Goal: Information Seeking & Learning: Learn about a topic

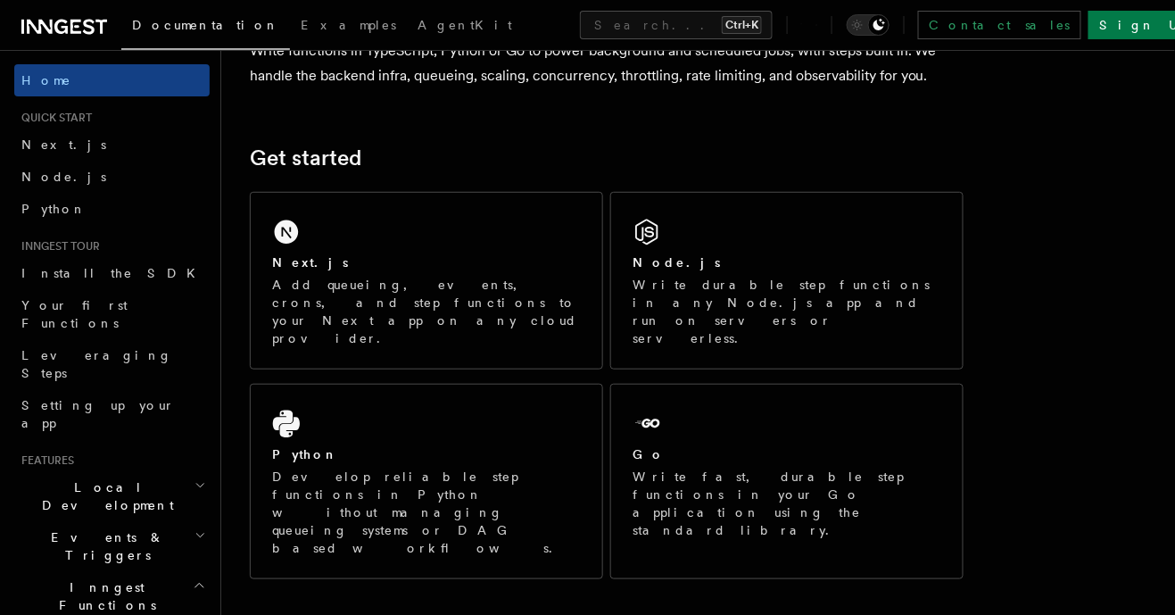
scroll to position [186, 0]
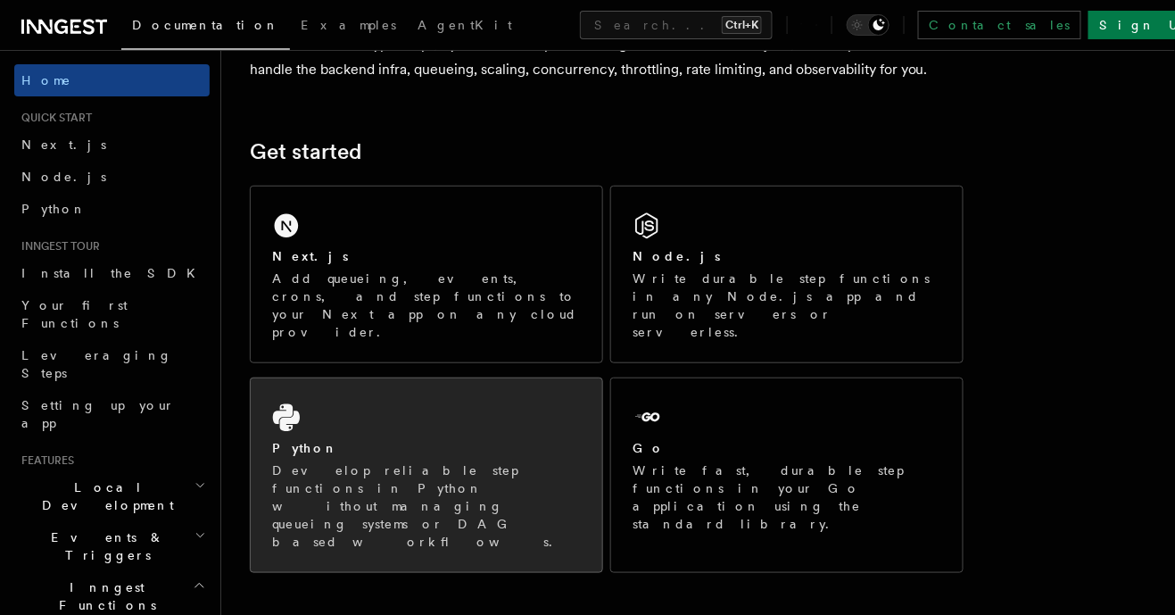
click at [363, 439] on div "Python" at bounding box center [426, 448] width 309 height 19
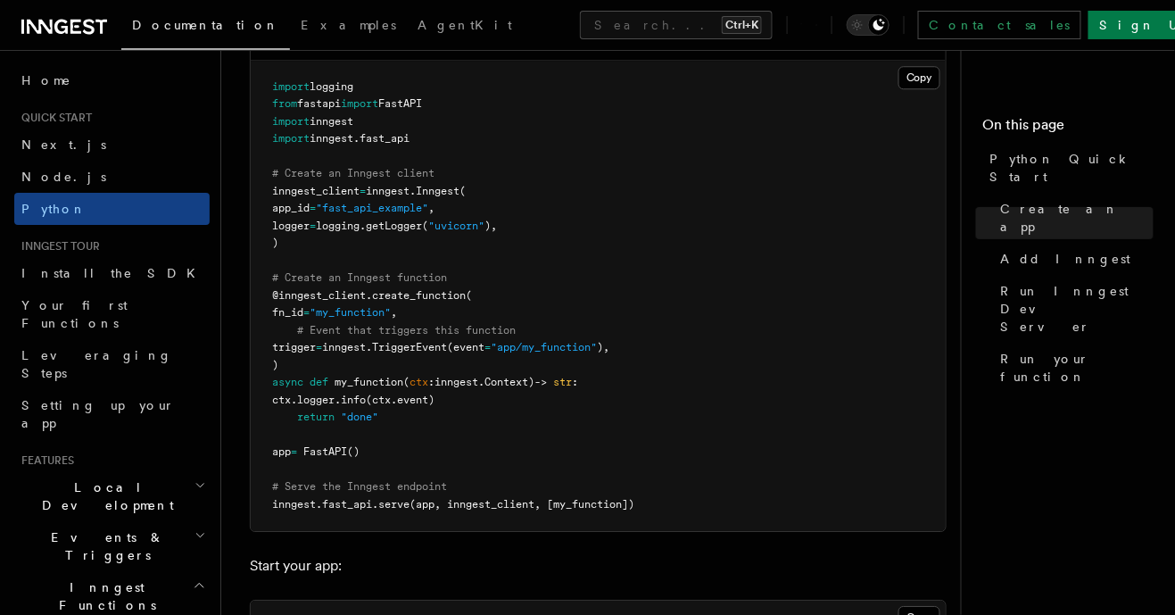
scroll to position [1308, 0]
drag, startPoint x: 456, startPoint y: 306, endPoint x: 290, endPoint y: 316, distance: 166.3
click at [290, 316] on pre "import logging from fastapi import FastAPI import inngest import inngest . fast…" at bounding box center [598, 295] width 695 height 471
click at [469, 313] on pre "import logging from fastapi import FastAPI import inngest import inngest . fast…" at bounding box center [598, 295] width 695 height 471
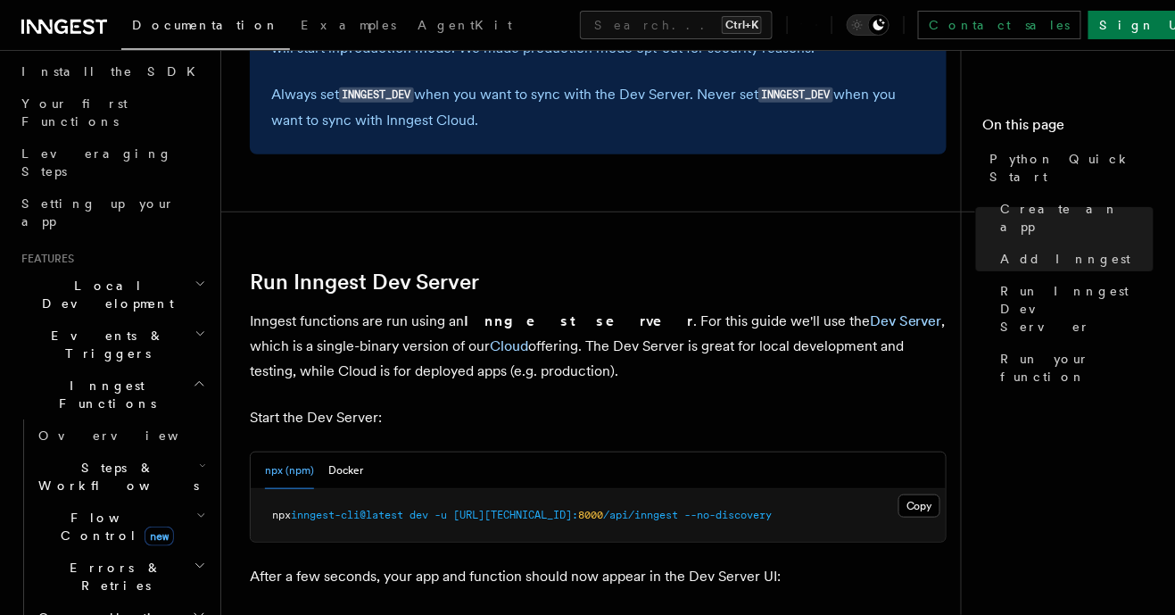
scroll to position [218, 0]
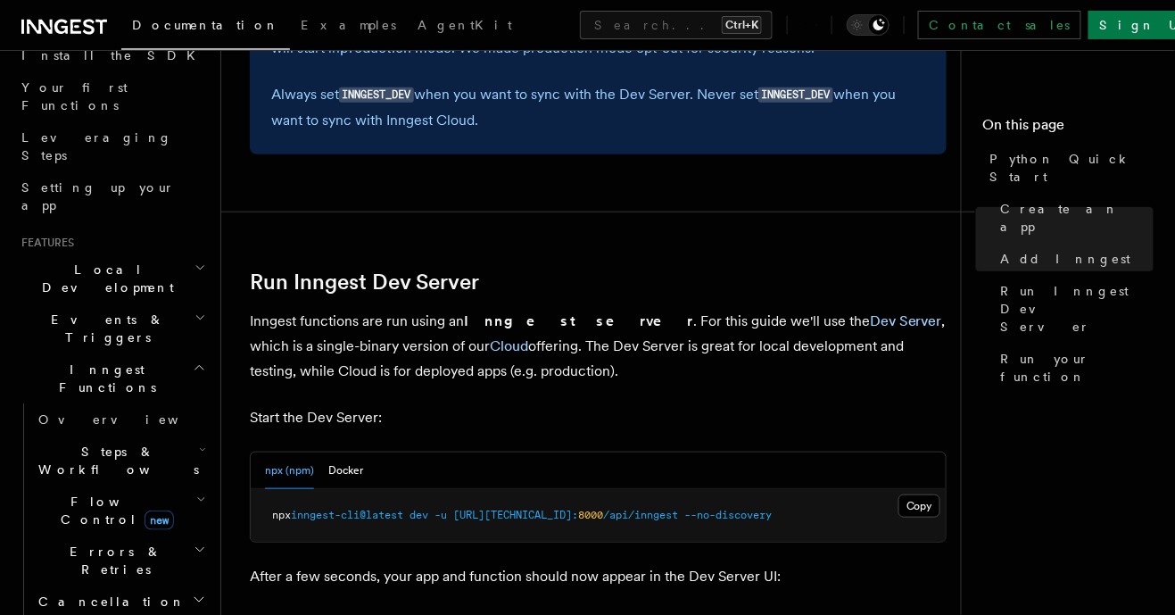
click at [187, 303] on h2 "Events & Triggers" at bounding box center [111, 328] width 195 height 50
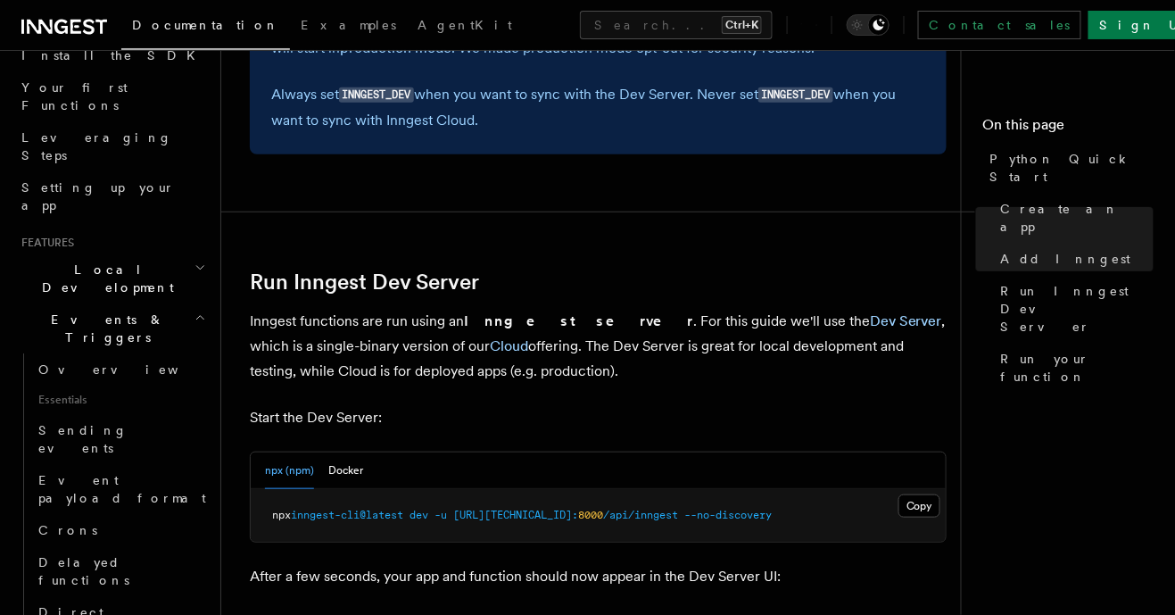
click at [201, 311] on icon "button" at bounding box center [201, 318] width 12 height 14
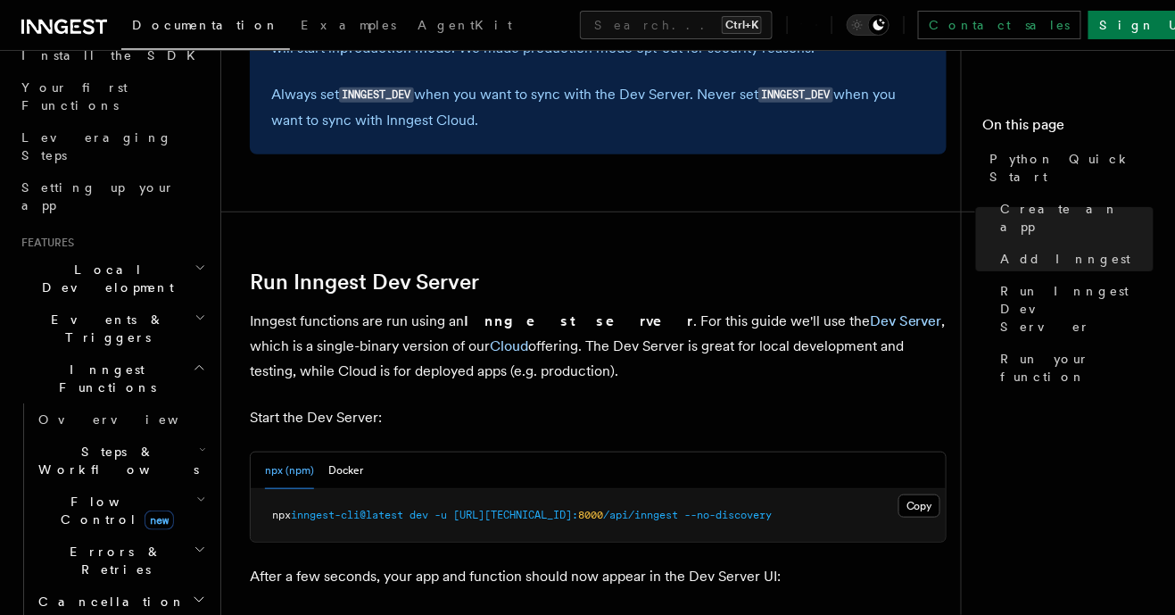
click at [191, 253] on h2 "Local Development" at bounding box center [111, 278] width 195 height 50
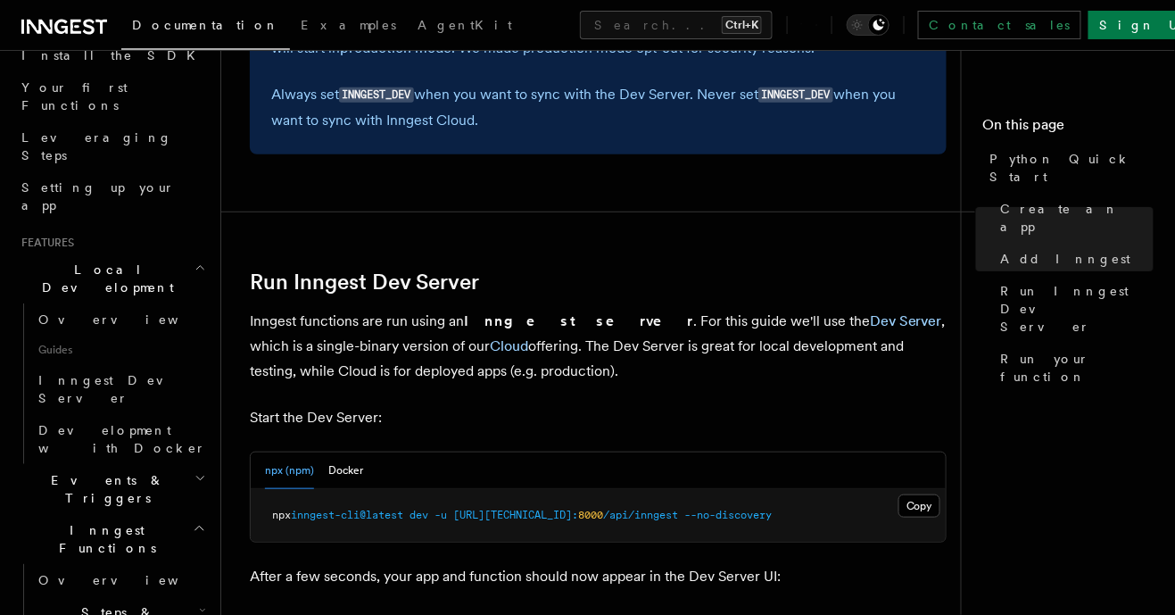
click at [195, 261] on icon "button" at bounding box center [201, 268] width 12 height 14
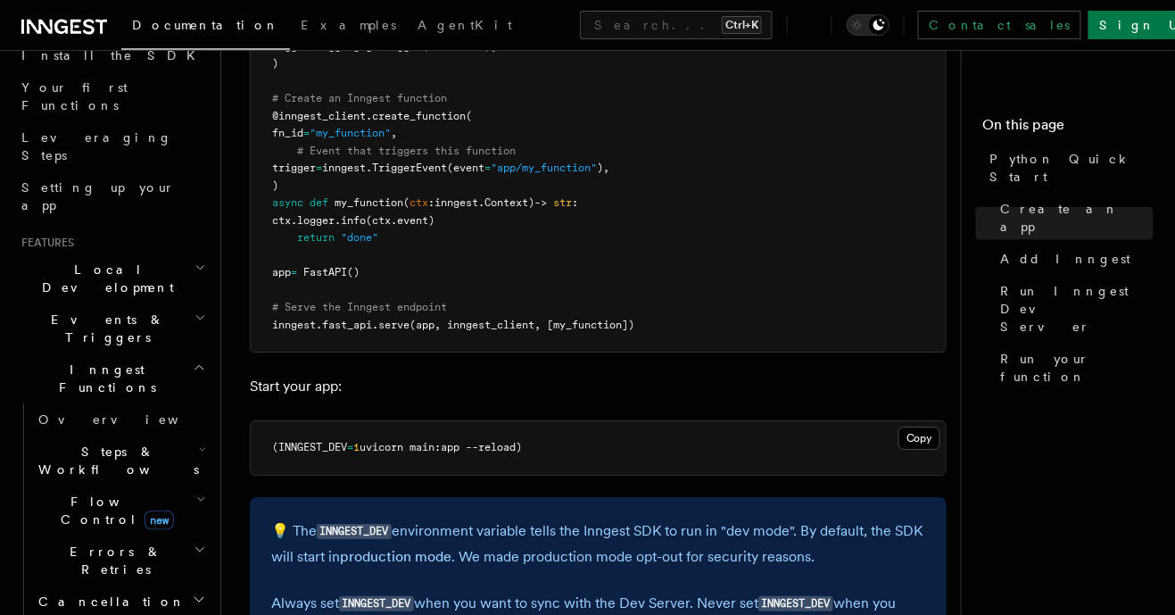
scroll to position [1484, 0]
